Goal: Task Accomplishment & Management: Use online tool/utility

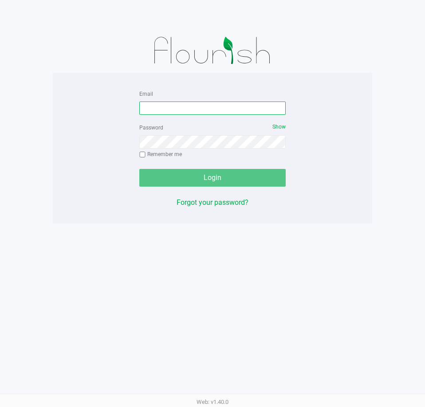
click at [164, 108] on input "Email" at bounding box center [212, 107] width 146 height 13
type input "[EMAIL_ADDRESS][DOMAIN_NAME]"
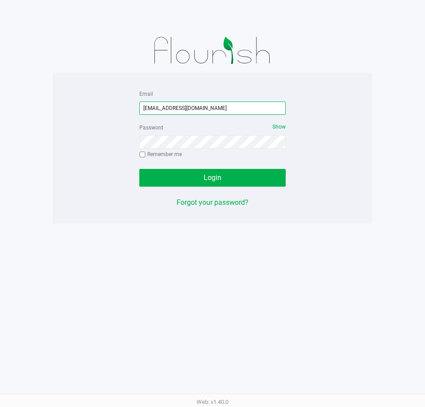
click at [238, 107] on input "[EMAIL_ADDRESS][DOMAIN_NAME]" at bounding box center [212, 107] width 146 height 13
click at [238, 107] on input "aayala@liveparallel.com" at bounding box center [212, 107] width 146 height 13
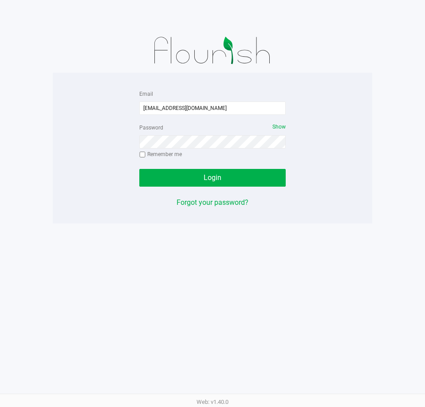
click at [328, 216] on div "Email aayala@liveparallel.com Password Show Remember me Login Forgot your passw…" at bounding box center [212, 148] width 319 height 151
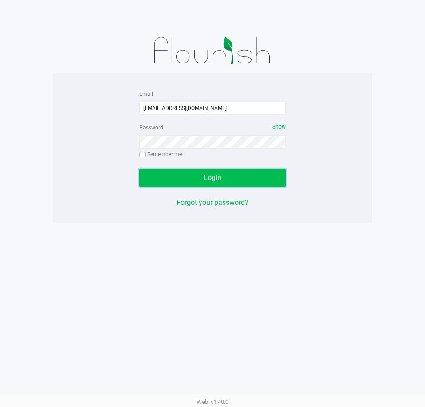
drag, startPoint x: 261, startPoint y: 180, endPoint x: 277, endPoint y: 179, distance: 16.0
click at [262, 180] on button "Login" at bounding box center [212, 178] width 146 height 18
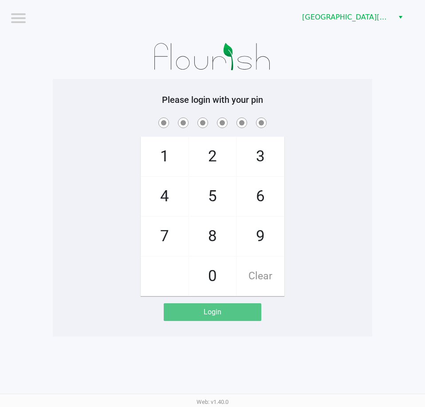
click at [325, 228] on div "1 4 7 2 5 8 0 3 6 9 Clear" at bounding box center [212, 206] width 319 height 180
checkbox input "true"
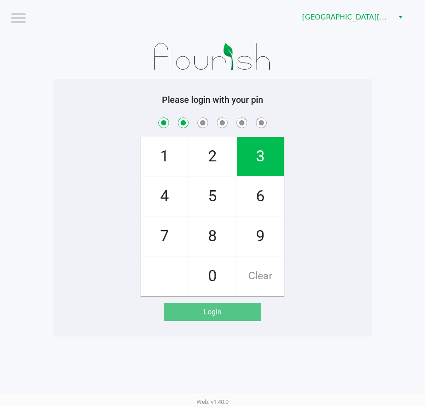
checkbox input "true"
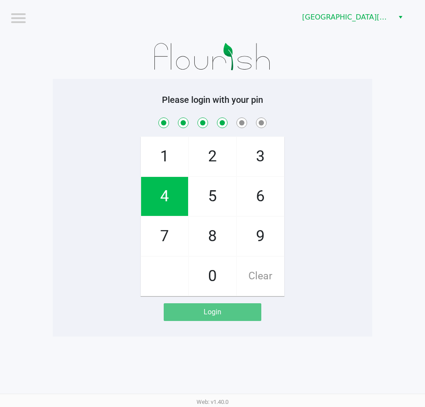
checkbox input "true"
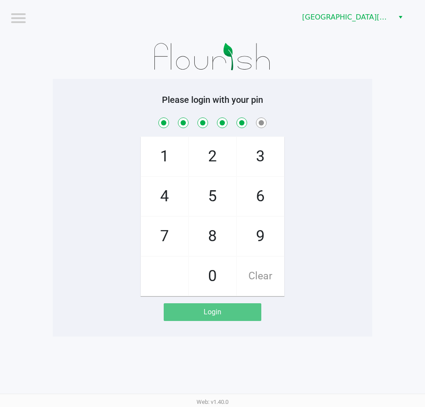
checkbox input "true"
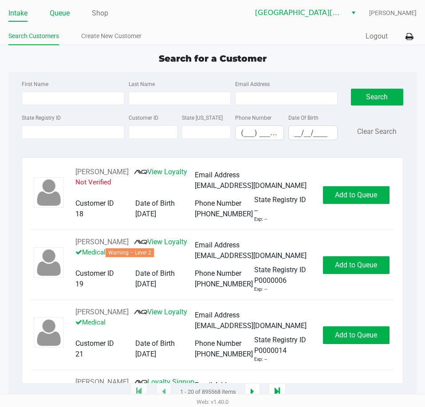
click at [63, 12] on link "Queue" at bounding box center [60, 13] width 20 height 12
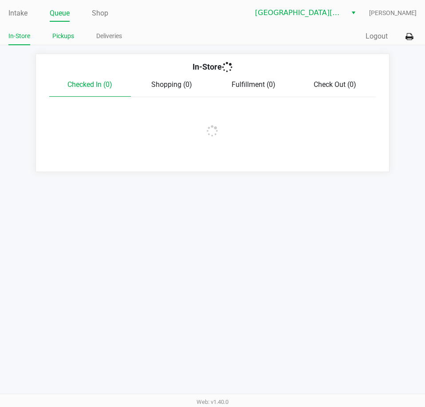
click at [64, 34] on link "Pickups" at bounding box center [63, 36] width 22 height 11
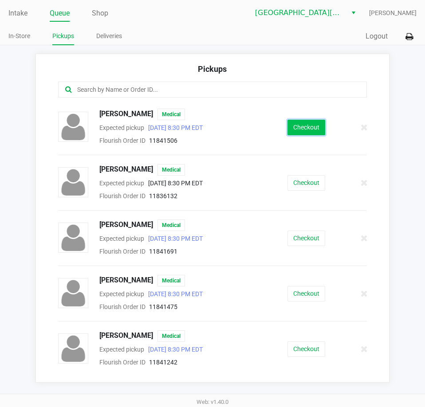
click at [304, 130] on button "Checkout" at bounding box center [306, 128] width 38 height 16
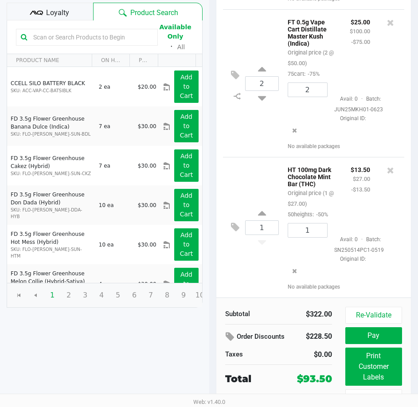
scroll to position [113, 0]
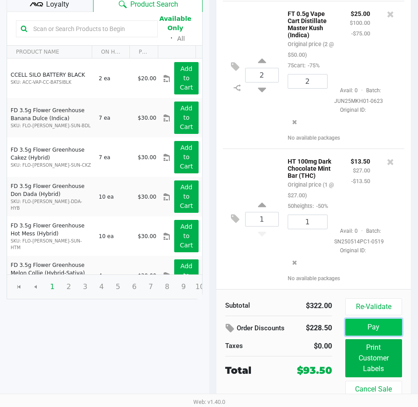
click at [372, 324] on button "Pay" at bounding box center [373, 327] width 57 height 17
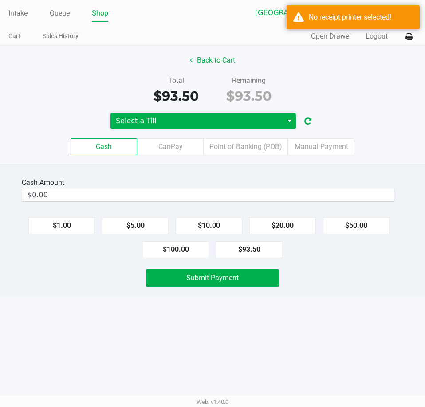
click at [203, 124] on span "Select a Till" at bounding box center [197, 121] width 162 height 11
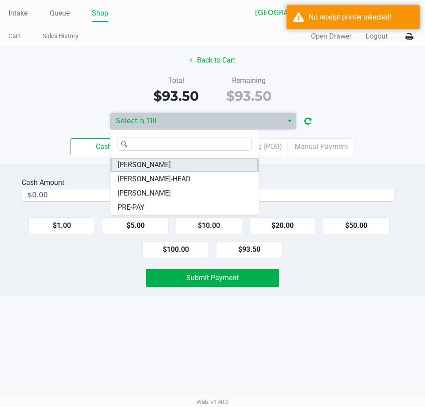
click at [150, 164] on span "EDITH-REUSS" at bounding box center [143, 165] width 53 height 11
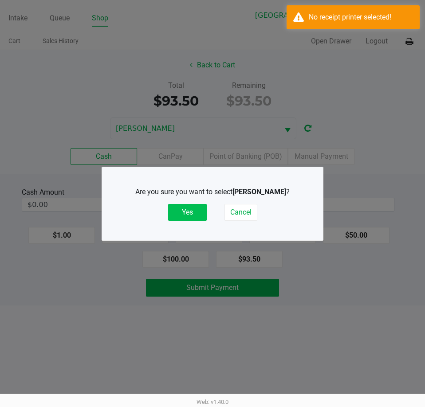
drag, startPoint x: 192, startPoint y: 212, endPoint x: 215, endPoint y: 185, distance: 34.6
click at [192, 208] on button "Yes" at bounding box center [187, 212] width 39 height 17
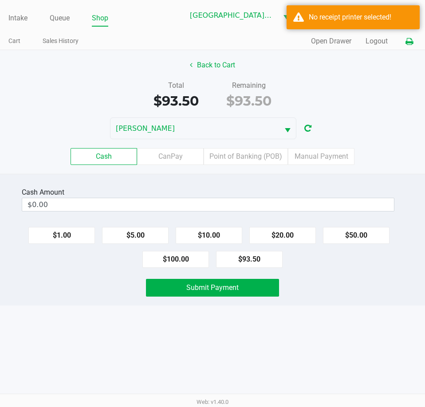
click at [410, 40] on icon at bounding box center [409, 42] width 8 height 6
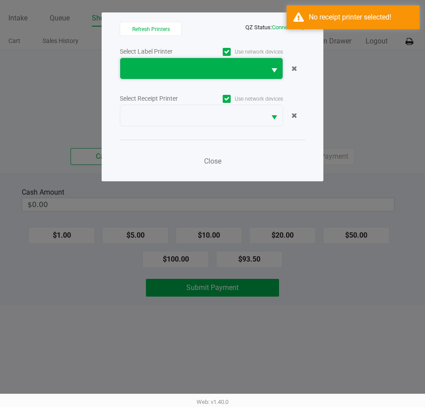
click at [199, 67] on span at bounding box center [192, 68] width 135 height 11
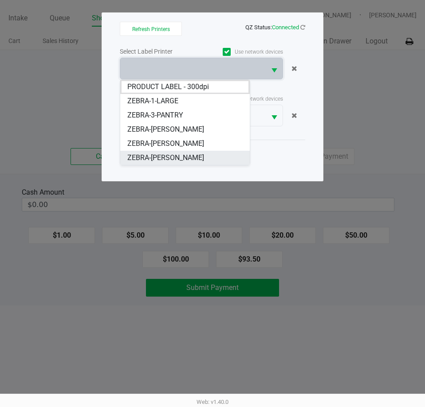
click at [188, 155] on span "ZEBRA-EDITH-REUSS" at bounding box center [165, 157] width 77 height 11
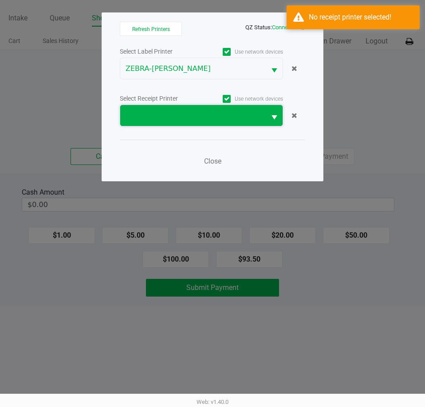
click at [193, 113] on span at bounding box center [192, 115] width 135 height 11
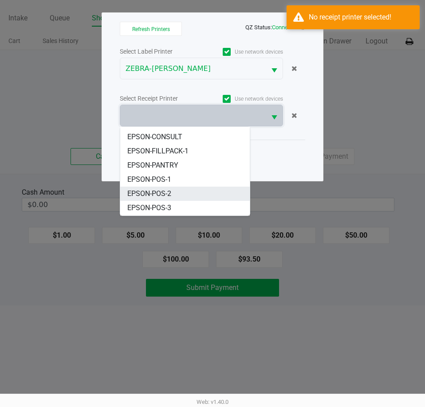
scroll to position [39, 0]
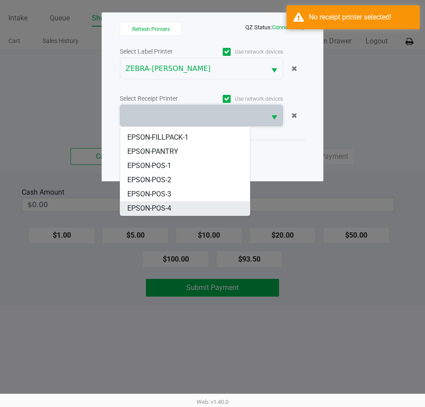
click at [167, 209] on span "EPSON-POS-4" at bounding box center [149, 208] width 44 height 11
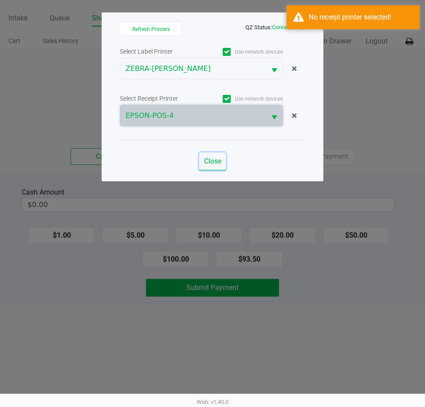
click at [215, 160] on span "Close" at bounding box center [212, 161] width 17 height 8
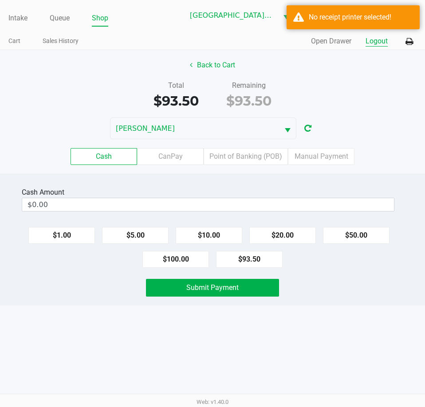
click at [375, 43] on button "Logout" at bounding box center [376, 41] width 22 height 11
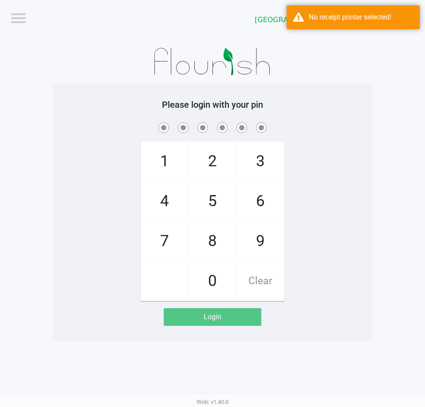
click at [371, 74] on div at bounding box center [212, 61] width 319 height 44
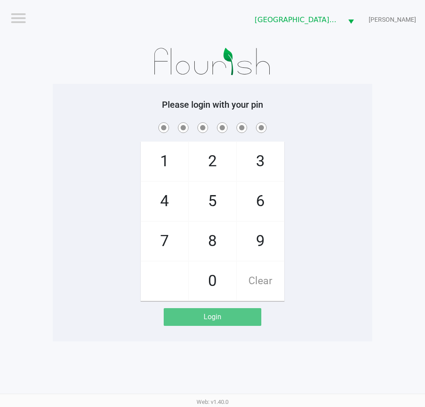
click at [295, 137] on div "1 4 7 2 5 8 0 3 6 9 Clear" at bounding box center [212, 211] width 319 height 180
checkbox input "true"
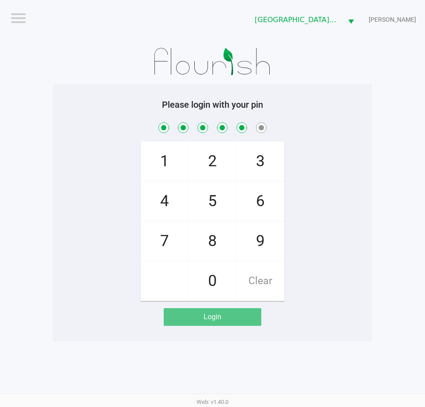
checkbox input "true"
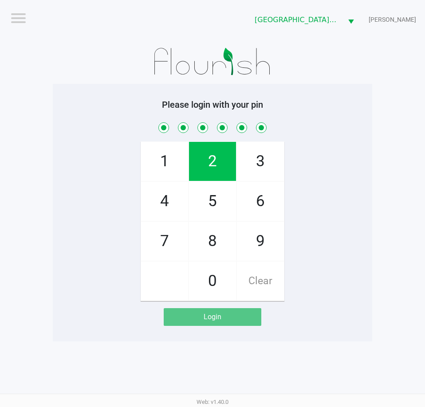
checkbox input "true"
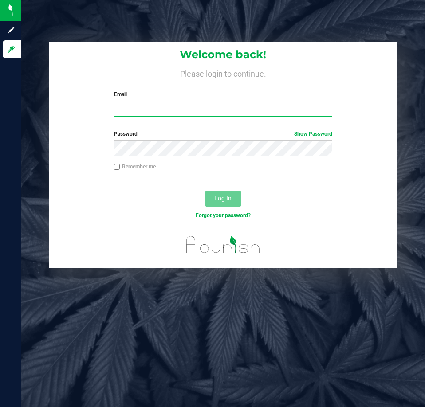
click at [209, 112] on input "Email" at bounding box center [223, 109] width 218 height 16
paste input "aayala@liveparallel.com"
type input "aayala@liveparallel.com"
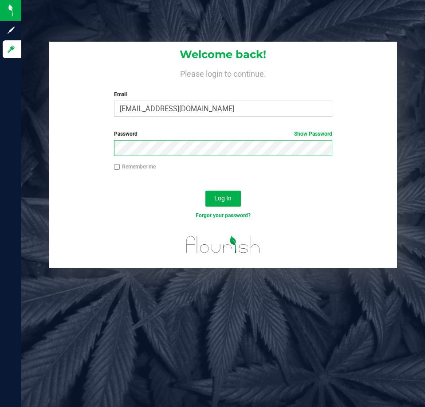
click at [205, 191] on button "Log In" at bounding box center [222, 199] width 35 height 16
